Goal: Information Seeking & Learning: Compare options

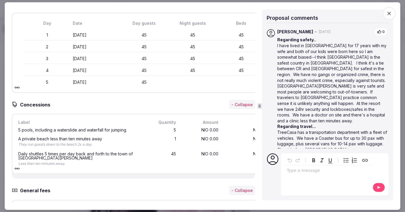
scroll to position [239, 0]
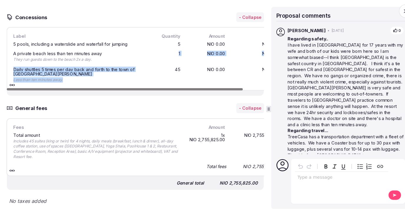
drag, startPoint x: 103, startPoint y: 81, endPoint x: 102, endPoint y: 57, distance: 24.2
click at [102, 57] on div "5 pools, including a waterslide and waterfall for jumping 5 NIO 0.00 NIO 0.00 A…" at bounding box center [144, 61] width 255 height 43
click at [101, 78] on div "Less than ten minutes away." at bounding box center [80, 78] width 125 height 5
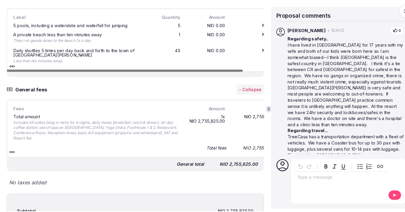
scroll to position [306, 0]
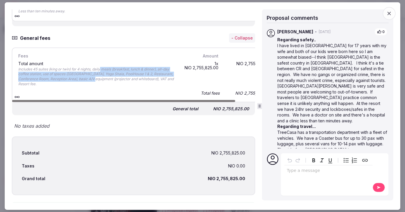
drag, startPoint x: 101, startPoint y: 78, endPoint x: 101, endPoint y: 51, distance: 27.1
click at [101, 56] on div "Fees Amount Total Total amount Includes 45 suites (king or twin) for 4 nights, …" at bounding box center [144, 74] width 255 height 44
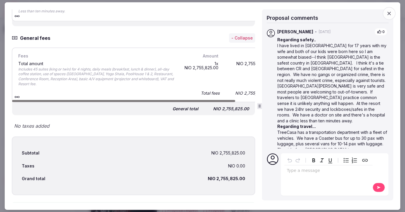
click at [103, 62] on div "Total amount" at bounding box center [97, 63] width 158 height 4
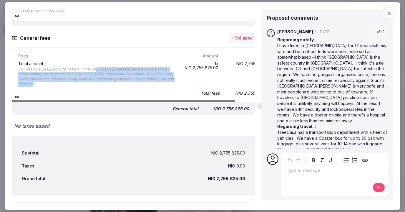
drag, startPoint x: 98, startPoint y: 67, endPoint x: 98, endPoint y: 86, distance: 19.4
click at [98, 86] on div "Includes 45 suites (king or twin) for 4 nights, daily meals (breakfast, lunch &…" at bounding box center [97, 77] width 158 height 20
drag, startPoint x: 98, startPoint y: 86, endPoint x: 98, endPoint y: 55, distance: 31.2
click at [98, 58] on div "Fees Amount Total Total amount Includes 45 suites (king or twin) for 4 nights, …" at bounding box center [144, 74] width 255 height 44
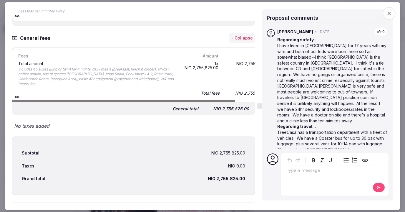
click at [98, 67] on div "Includes 45 suites (king or twin) for 4 nights, daily meals (breakfast, lunch &…" at bounding box center [97, 77] width 158 height 20
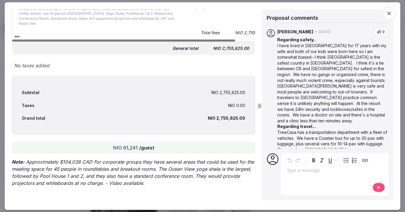
scroll to position [0, 0]
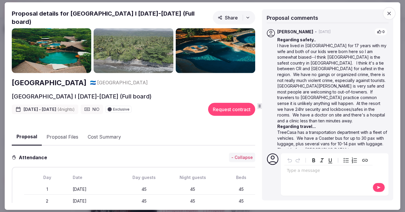
click at [66, 47] on img at bounding box center [52, 50] width 80 height 45
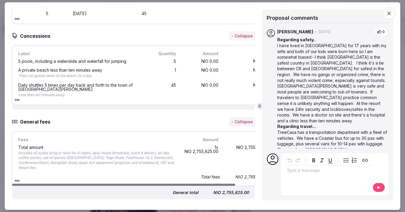
scroll to position [220, 0]
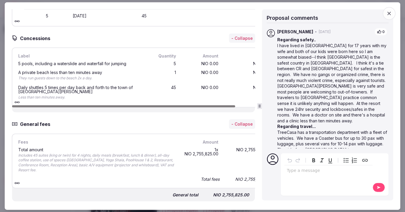
click at [55, 105] on div at bounding box center [134, 106] width 244 height 3
drag, startPoint x: 57, startPoint y: 107, endPoint x: 42, endPoint y: 106, distance: 15.1
click at [42, 106] on div at bounding box center [123, 106] width 223 height 2
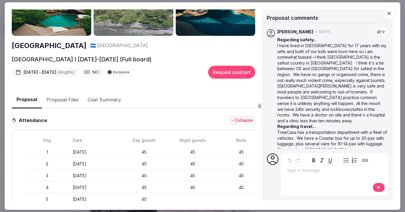
scroll to position [35, 0]
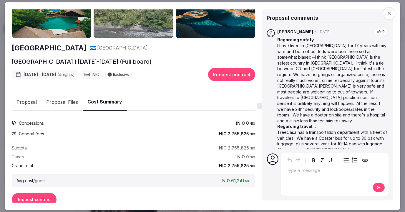
click at [90, 101] on button "Cost Summary" at bounding box center [105, 101] width 44 height 17
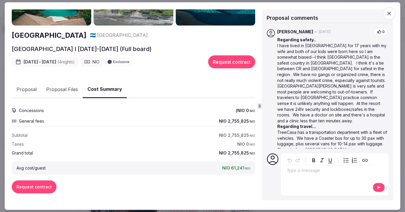
scroll to position [48, 0]
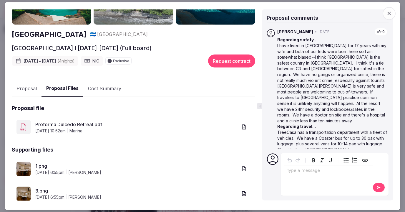
click at [68, 90] on button "Proposal Files" at bounding box center [63, 88] width 42 height 17
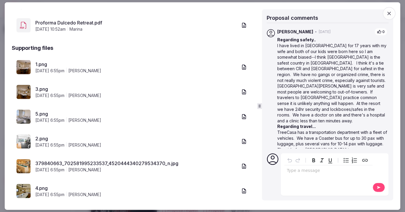
scroll to position [130, 0]
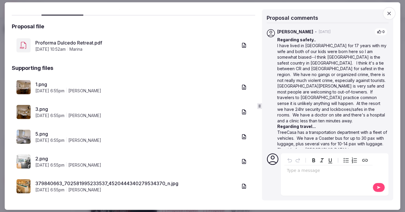
click at [67, 39] on div "Proforma Dulcedo Retreat.pdf August 20th, 2025, 10:52am marina" at bounding box center [134, 46] width 244 height 24
click at [67, 42] on link "Proforma Dulcedo Retreat.pdf" at bounding box center [136, 42] width 202 height 7
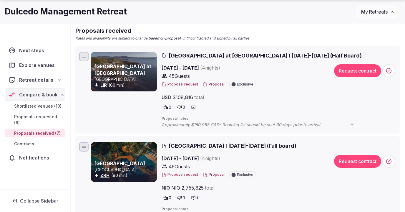
scroll to position [72, 0]
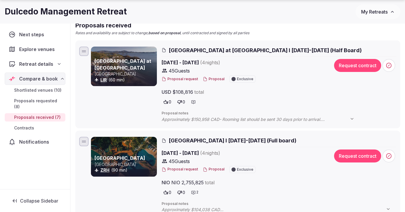
click at [232, 51] on span "[GEOGRAPHIC_DATA] at [GEOGRAPHIC_DATA] I [DATE]-[DATE] (Half Board)" at bounding box center [265, 50] width 193 height 7
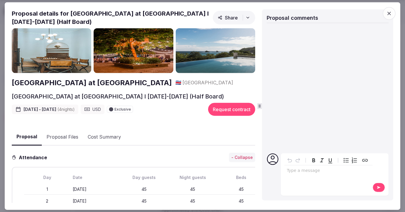
click at [303, 177] on div "Type a message" at bounding box center [329, 174] width 88 height 37
click at [301, 174] on div "editable markdown" at bounding box center [329, 171] width 88 height 12
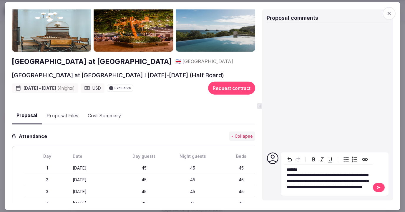
scroll to position [21, 0]
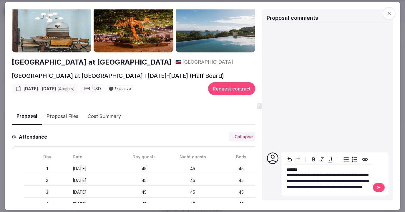
click at [378, 190] on button at bounding box center [379, 187] width 12 height 9
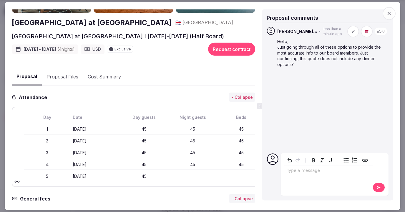
scroll to position [0, 0]
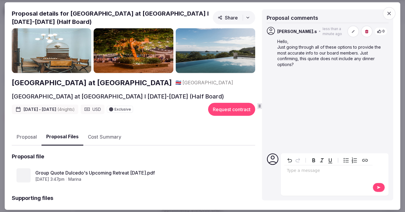
click at [67, 128] on button "Proposal Files" at bounding box center [63, 136] width 42 height 17
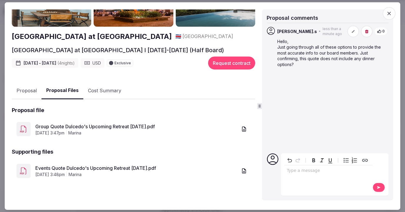
click at [72, 125] on link "Group Quote Dulcedo's Upcoming Retreat [DATE].pdf" at bounding box center [136, 126] width 202 height 7
click at [77, 168] on link "Events Quote Dulcedo's Upcoming Retreat [DATE].pdf" at bounding box center [136, 167] width 202 height 7
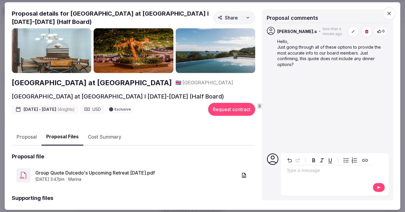
click at [392, 11] on icon "button" at bounding box center [390, 13] width 6 height 6
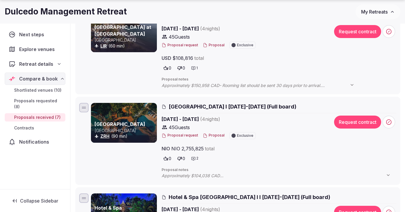
scroll to position [108, 0]
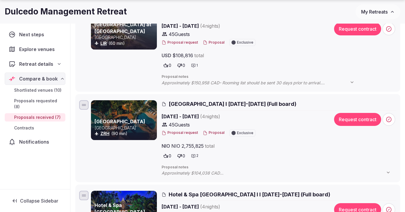
click at [211, 104] on span "[GEOGRAPHIC_DATA] I [DATE]-[DATE] (Full board)" at bounding box center [233, 103] width 128 height 7
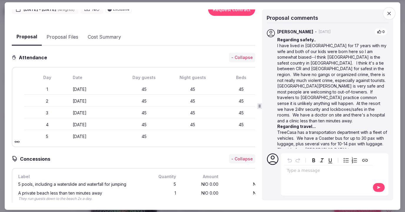
scroll to position [98, 0]
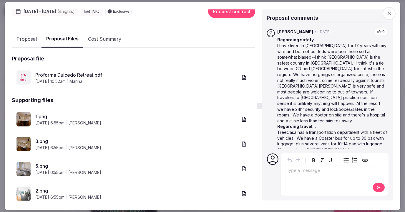
click at [66, 34] on button "Proposal Files" at bounding box center [63, 38] width 42 height 17
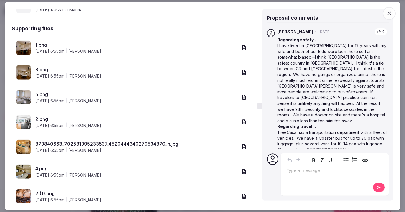
scroll to position [167, 0]
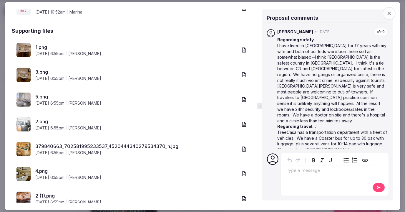
click at [44, 43] on div "1.png [DATE] 6:55pm [PERSON_NAME]" at bounding box center [134, 50] width 244 height 24
click at [44, 46] on link "1.png" at bounding box center [136, 47] width 202 height 7
click at [23, 73] on img at bounding box center [23, 74] width 14 height 14
click at [36, 73] on link "3.png" at bounding box center [136, 71] width 202 height 7
click at [45, 97] on link "5.png" at bounding box center [136, 96] width 202 height 7
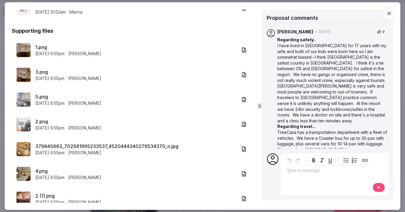
click at [44, 121] on link "2.png" at bounding box center [136, 121] width 202 height 7
click at [76, 144] on link "379840663_702581995233537_4520444340279534370_n.jpg" at bounding box center [136, 146] width 202 height 7
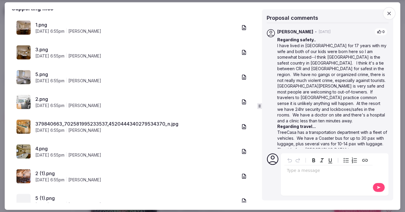
scroll to position [194, 0]
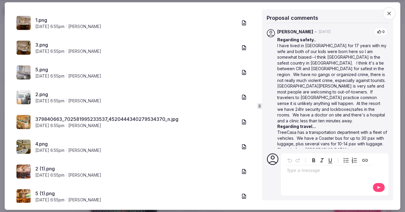
click at [44, 144] on link "4.png" at bounding box center [136, 143] width 202 height 7
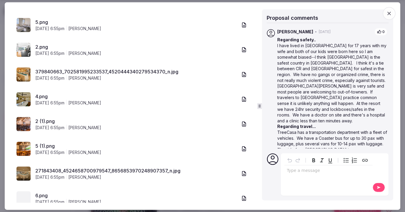
scroll to position [252, 0]
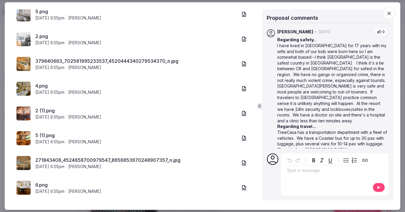
click at [49, 105] on div "2 (1).png [DATE] 6:55pm [PERSON_NAME]" at bounding box center [134, 113] width 244 height 24
click at [49, 109] on link "2 (1).png" at bounding box center [136, 110] width 202 height 7
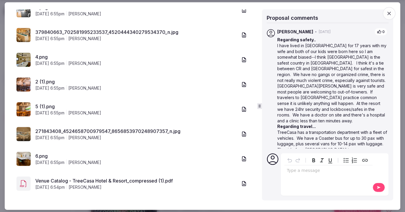
scroll to position [285, 0]
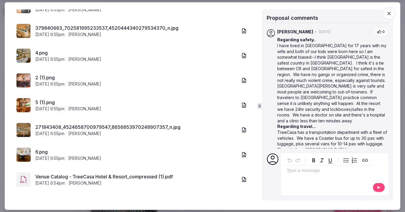
click at [80, 127] on link "271843408_4524658700979547_8656853970248907357_n.jpg" at bounding box center [136, 126] width 202 height 7
click at [41, 151] on link "6.png" at bounding box center [136, 151] width 202 height 7
click at [100, 177] on link "Venue Catalog - TreeCasa Hotel & Resort_compressed (1).pdf" at bounding box center [136, 176] width 202 height 7
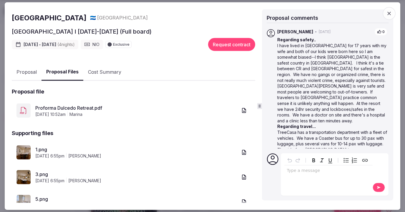
scroll to position [0, 0]
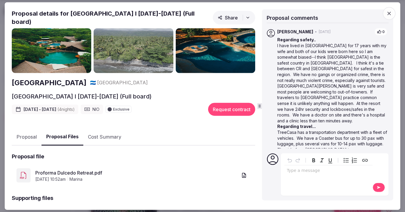
click at [29, 135] on button "Proposal" at bounding box center [27, 136] width 30 height 17
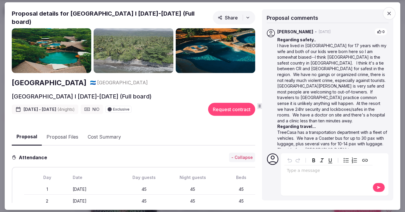
click at [63, 49] on img at bounding box center [52, 50] width 80 height 45
click at [390, 9] on span "button" at bounding box center [389, 13] width 13 height 13
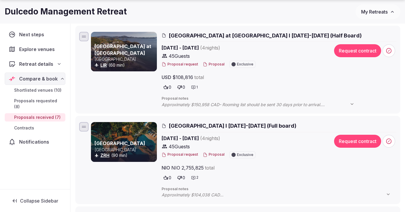
scroll to position [91, 0]
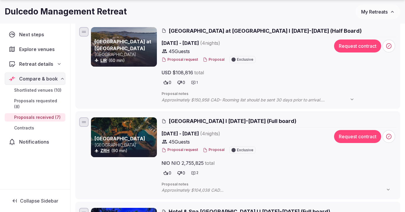
click at [216, 122] on span "[GEOGRAPHIC_DATA] I [DATE]-[DATE] (Full board)" at bounding box center [233, 120] width 128 height 7
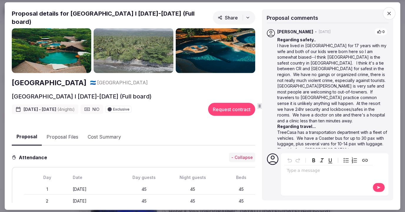
click at [141, 13] on h2 "Proposal details for [GEOGRAPHIC_DATA] I [DATE]-[DATE] (Full board)" at bounding box center [111, 17] width 199 height 16
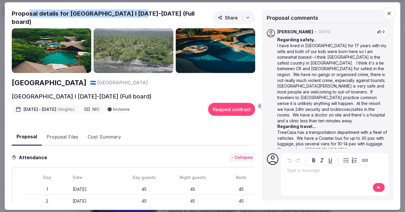
drag, startPoint x: 138, startPoint y: 13, endPoint x: 27, endPoint y: 9, distance: 110.5
click at [28, 9] on h2 "Proposal details for [GEOGRAPHIC_DATA] I [DATE]-[DATE] (Full board)" at bounding box center [111, 17] width 199 height 16
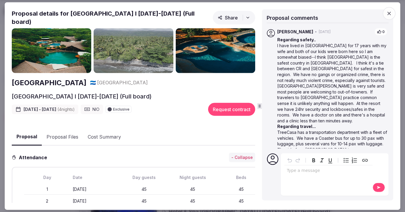
click at [74, 18] on h2 "Proposal details for [GEOGRAPHIC_DATA] I [DATE]-[DATE] (Full board)" at bounding box center [111, 17] width 199 height 16
drag, startPoint x: 139, startPoint y: 13, endPoint x: 69, endPoint y: 14, distance: 69.8
click at [70, 14] on h2 "Proposal details for [GEOGRAPHIC_DATA] I [DATE]-[DATE] (Full board)" at bounding box center [111, 17] width 199 height 16
copy h2 "[GEOGRAPHIC_DATA]"
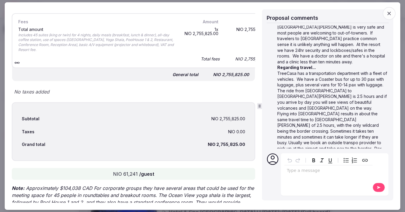
scroll to position [367, 0]
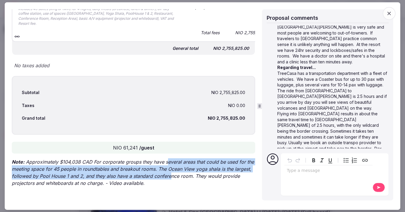
drag, startPoint x: 165, startPoint y: 160, endPoint x: 169, endPoint y: 174, distance: 14.3
click at [169, 174] on p "Note: Approximately $104,038 CAD For corporate groups they have several areas t…" at bounding box center [134, 172] width 244 height 28
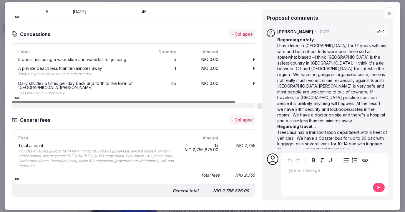
scroll to position [218, 0]
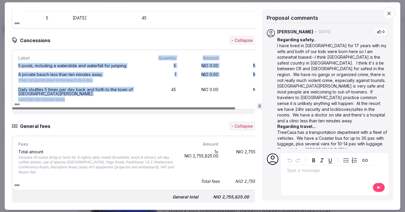
drag, startPoint x: 128, startPoint y: 100, endPoint x: 127, endPoint y: 57, distance: 43.3
click at [127, 57] on div "Label Quantity Amount Total 5 pools, including a waterslide and waterfall for j…" at bounding box center [144, 79] width 255 height 49
click at [133, 105] on div "Label Quantity Amount Total 5 pools, including a waterslide and waterfall for j…" at bounding box center [144, 79] width 265 height 60
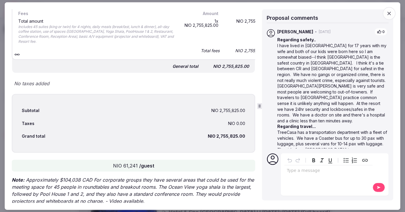
scroll to position [367, 0]
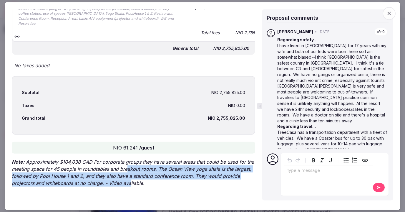
drag, startPoint x: 131, startPoint y: 184, endPoint x: 127, endPoint y: 168, distance: 16.5
click at [127, 168] on p "Note: Approximately $104,038 CAD For corporate groups they have several areas t…" at bounding box center [134, 172] width 244 height 28
drag, startPoint x: 127, startPoint y: 167, endPoint x: 144, endPoint y: 186, distance: 25.7
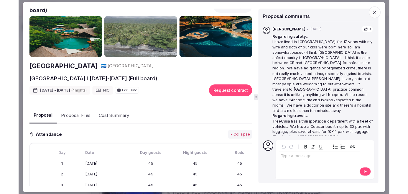
scroll to position [0, 0]
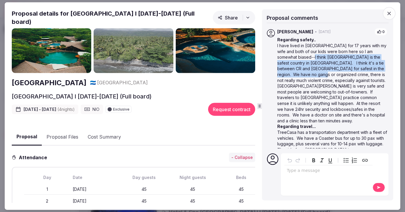
drag, startPoint x: 308, startPoint y: 72, endPoint x: 307, endPoint y: 57, distance: 14.2
click at [307, 57] on p "I have lived in [GEOGRAPHIC_DATA] for 17 years with my wife and both of our kid…" at bounding box center [333, 83] width 110 height 81
